Goal: Task Accomplishment & Management: Use online tool/utility

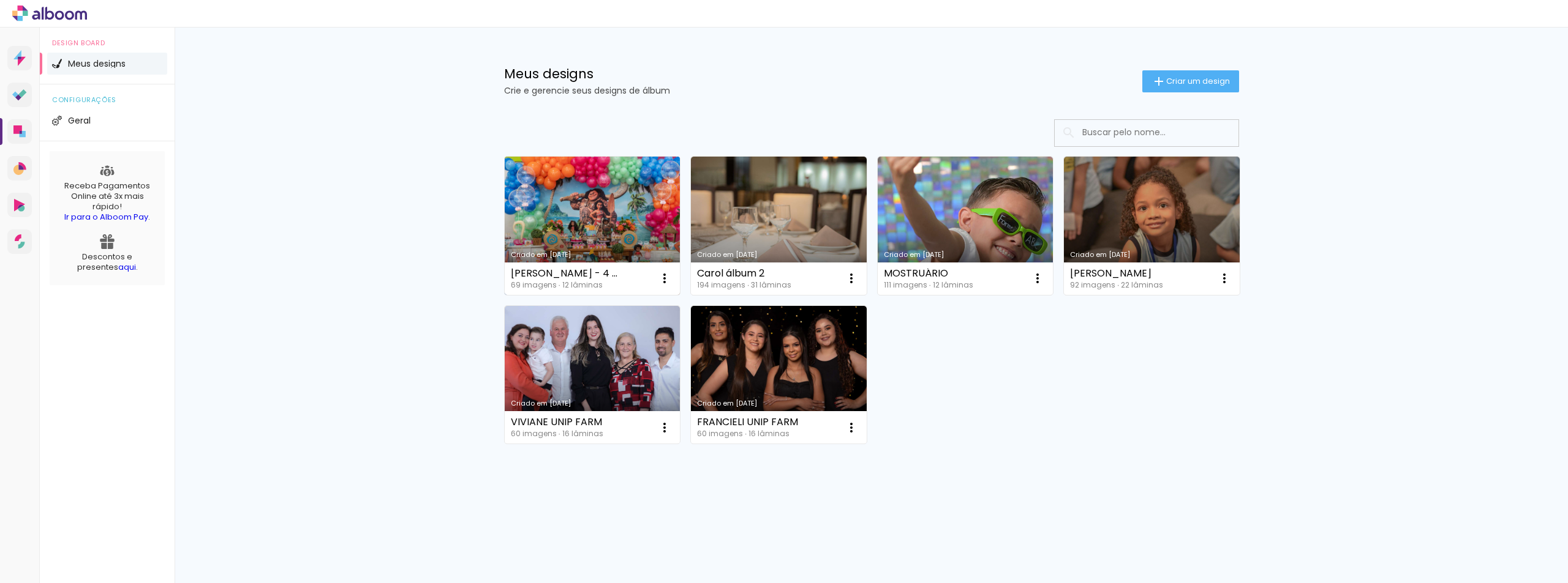
click at [562, 198] on link "Criado em [DATE]" at bounding box center [592, 225] width 176 height 138
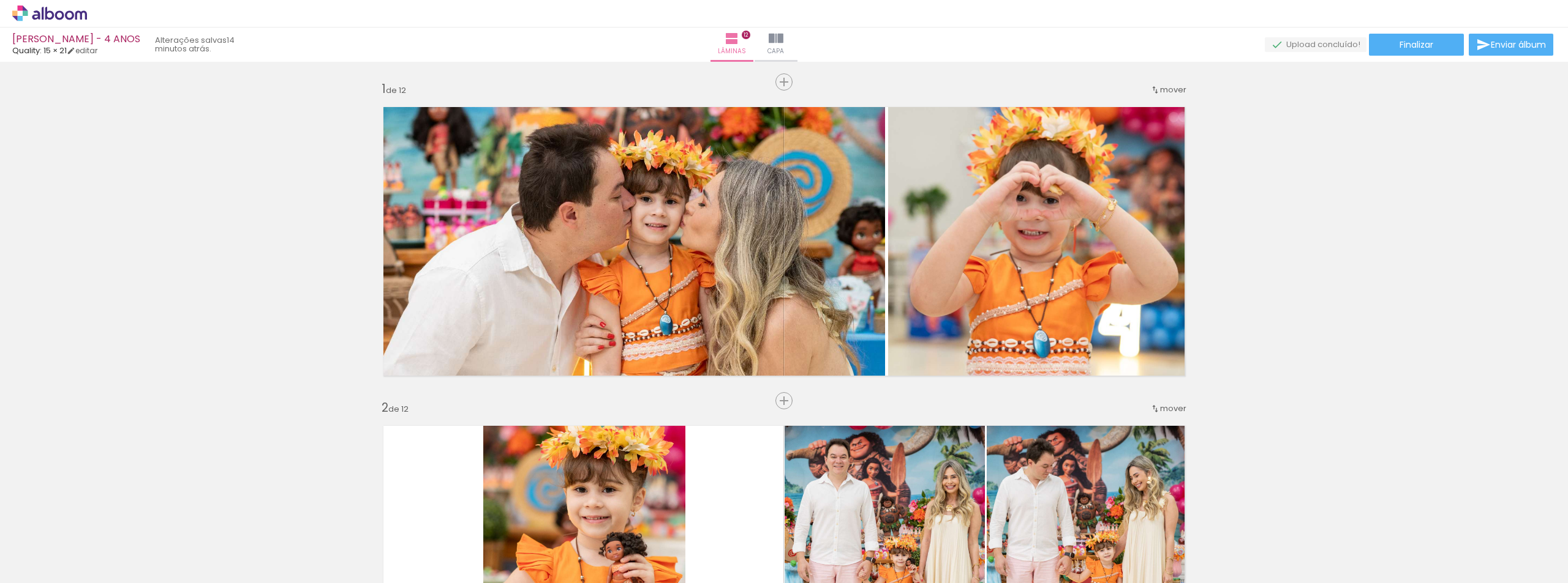
scroll to position [3748, 0]
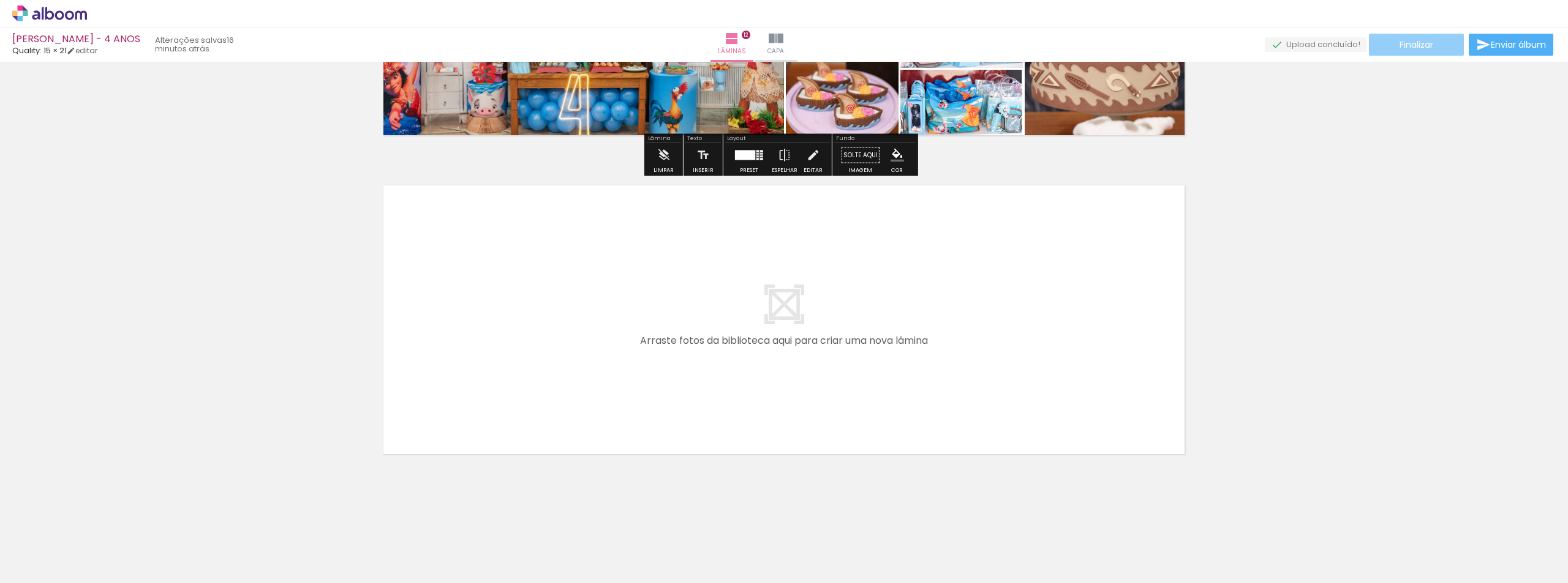
click at [1427, 46] on span "Finalizar" at bounding box center [1416, 44] width 34 height 8
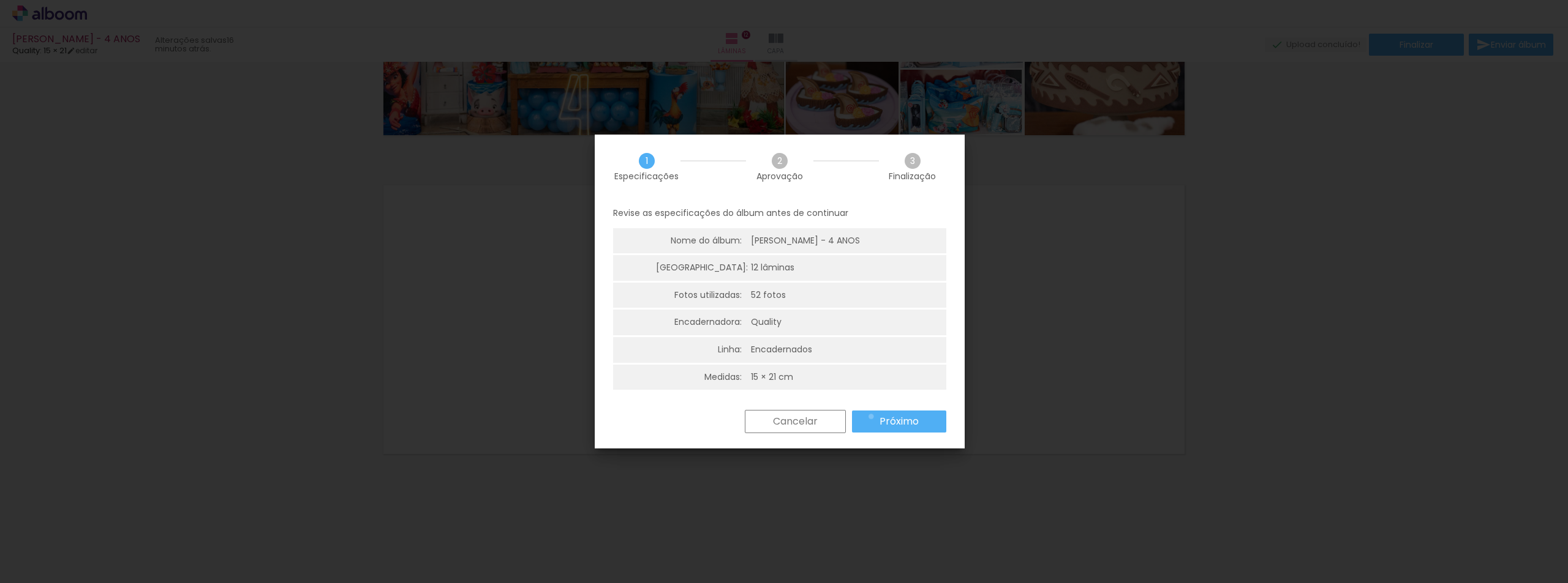
click at [871, 417] on paper-button "Próximo" at bounding box center [899, 421] width 94 height 22
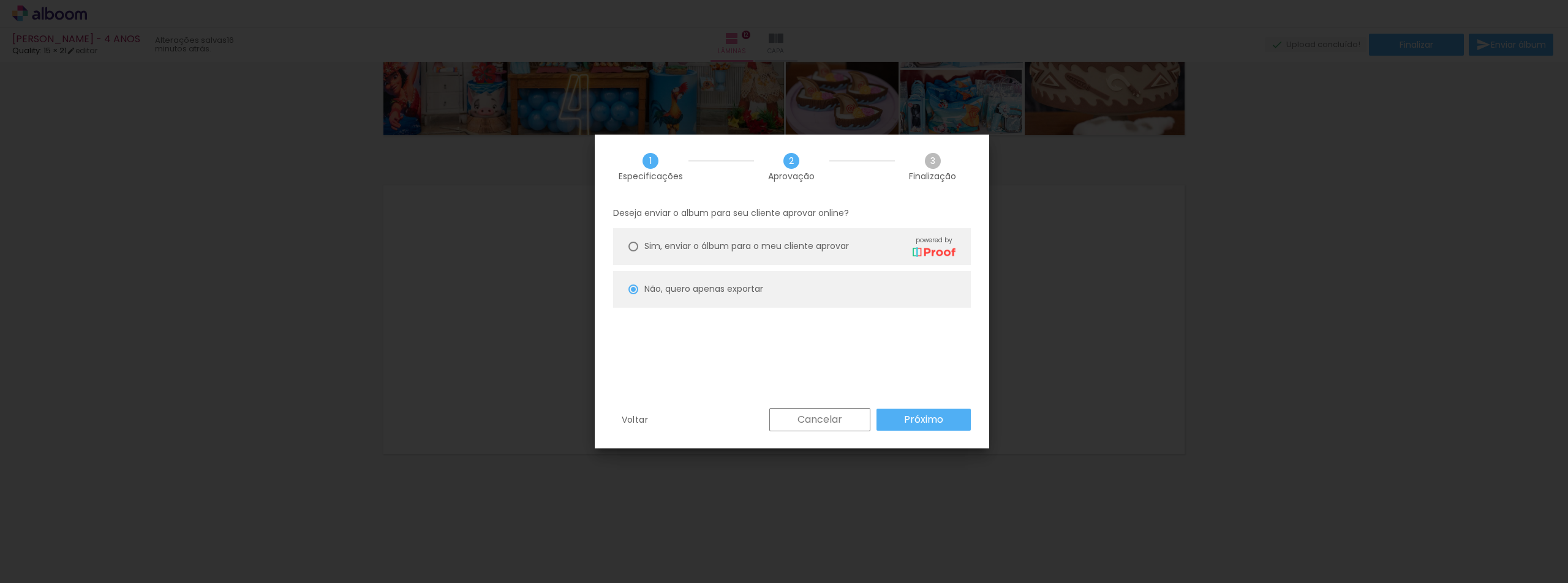
click at [0, 0] on slot "Próximo" at bounding box center [0, 0] width 0 height 0
type input "Baixa"
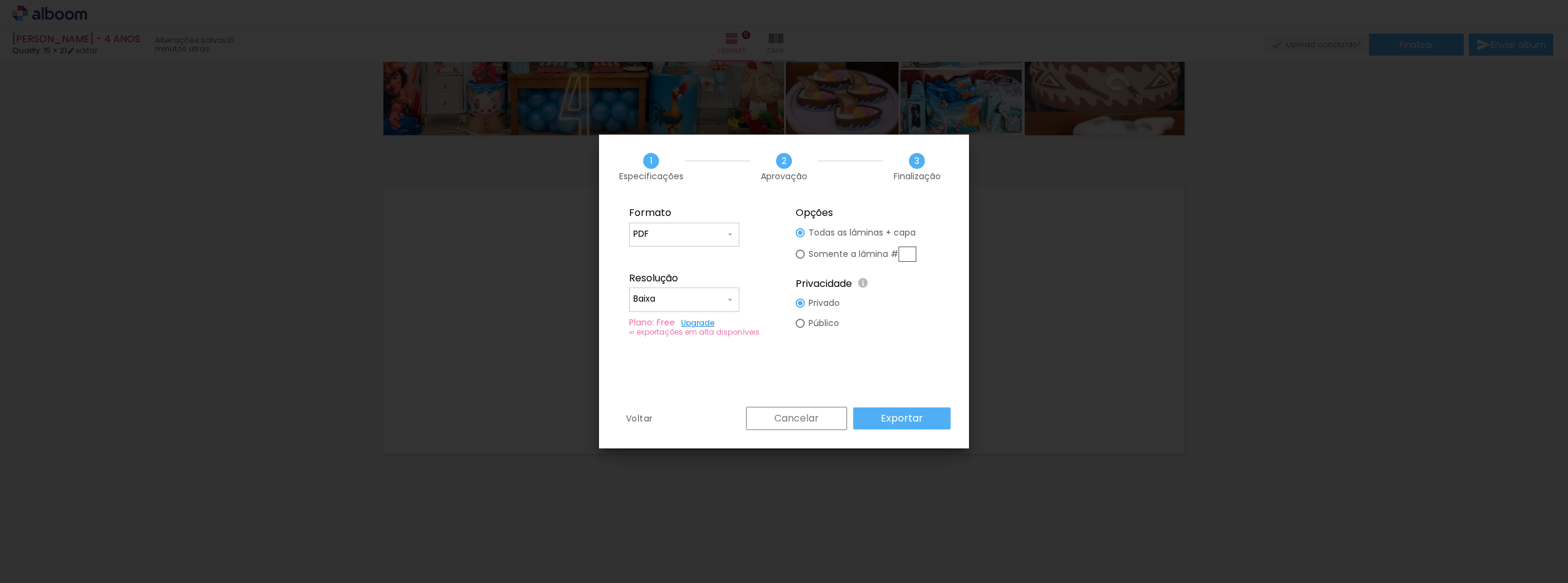
click at [711, 235] on input "PDF" at bounding box center [679, 234] width 92 height 12
click at [690, 237] on paper-item "JPG" at bounding box center [684, 232] width 110 height 24
type input "JPG"
click at [0, 0] on slot "Exportar" at bounding box center [0, 0] width 0 height 0
